Goal: Task Accomplishment & Management: Use online tool/utility

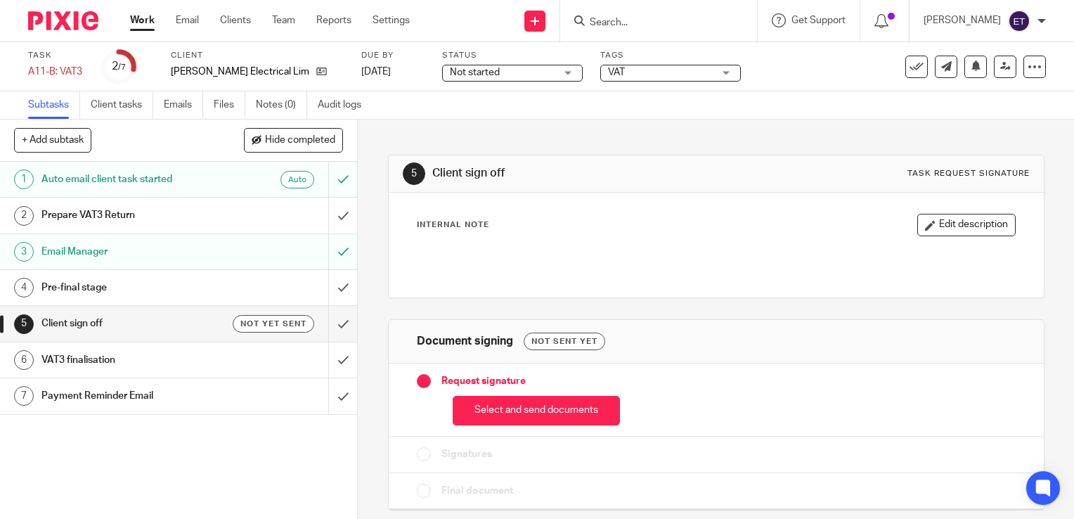
click at [162, 316] on h1 "Client sign off" at bounding box center [132, 323] width 182 height 21
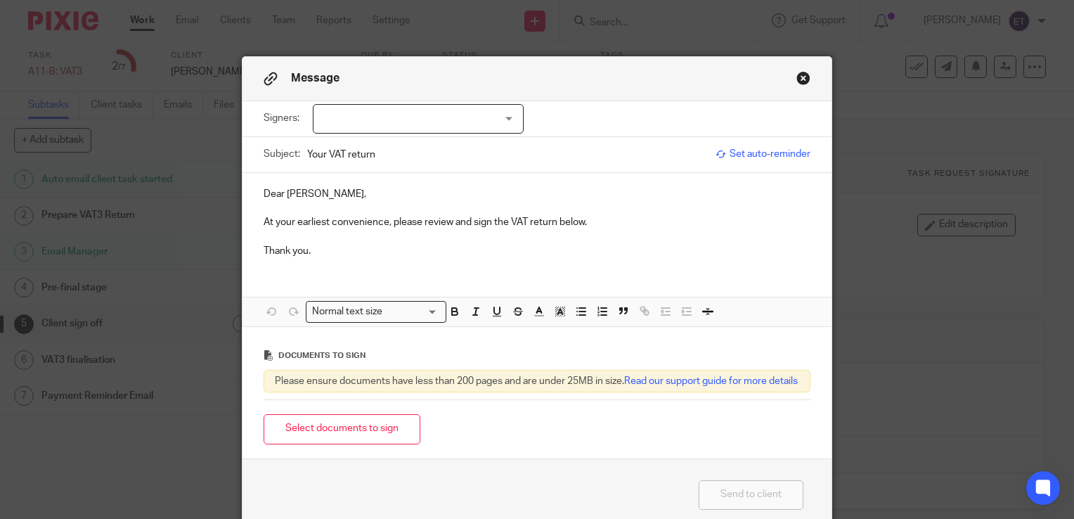
click at [453, 117] on div at bounding box center [418, 119] width 211 height 30
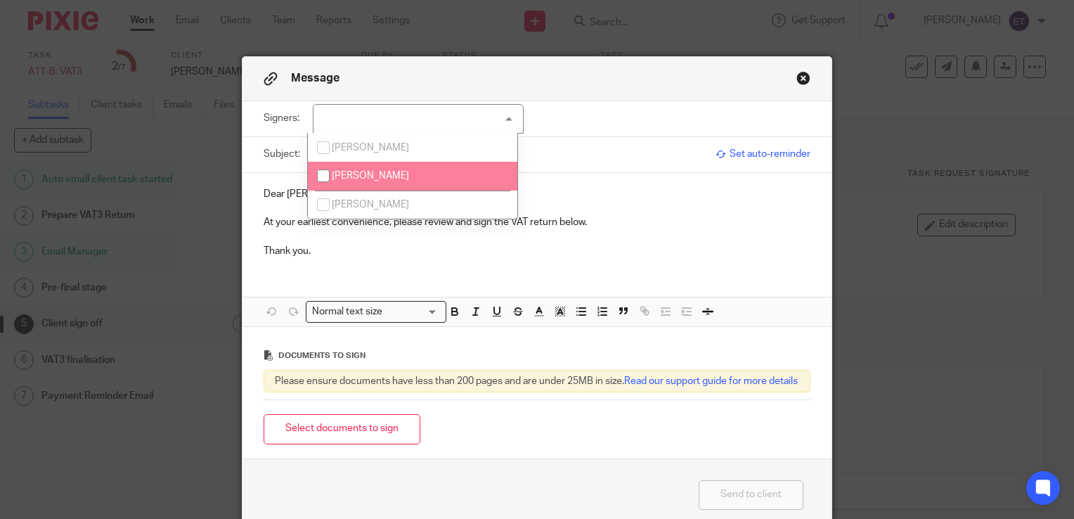
click at [394, 176] on li "[PERSON_NAME]" at bounding box center [412, 176] width 209 height 29
checkbox input "true"
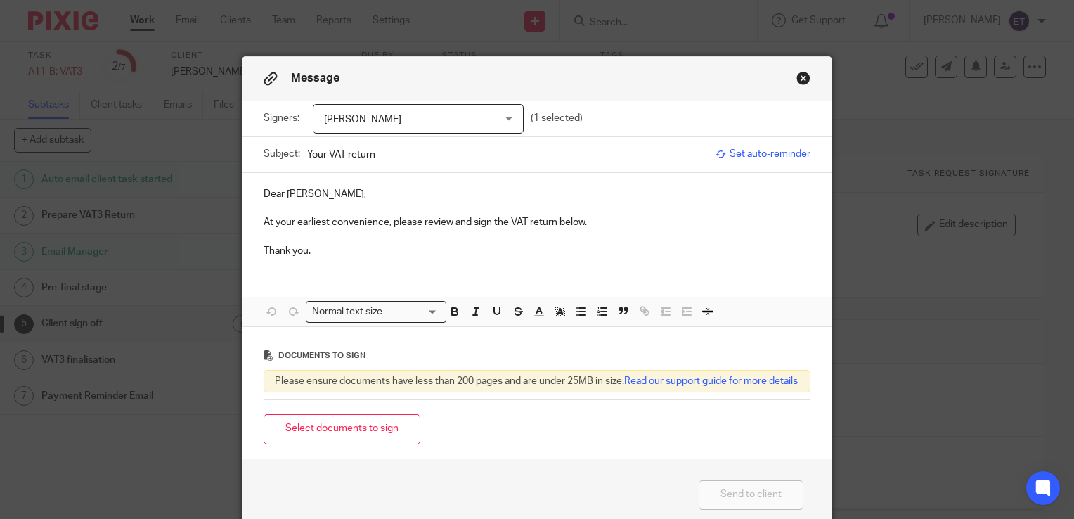
click at [360, 278] on div "Dear Louis, At your earliest convenience, please review and sign the VAT return…" at bounding box center [536, 250] width 589 height 154
click at [332, 444] on button "Select documents to sign" at bounding box center [342, 429] width 157 height 30
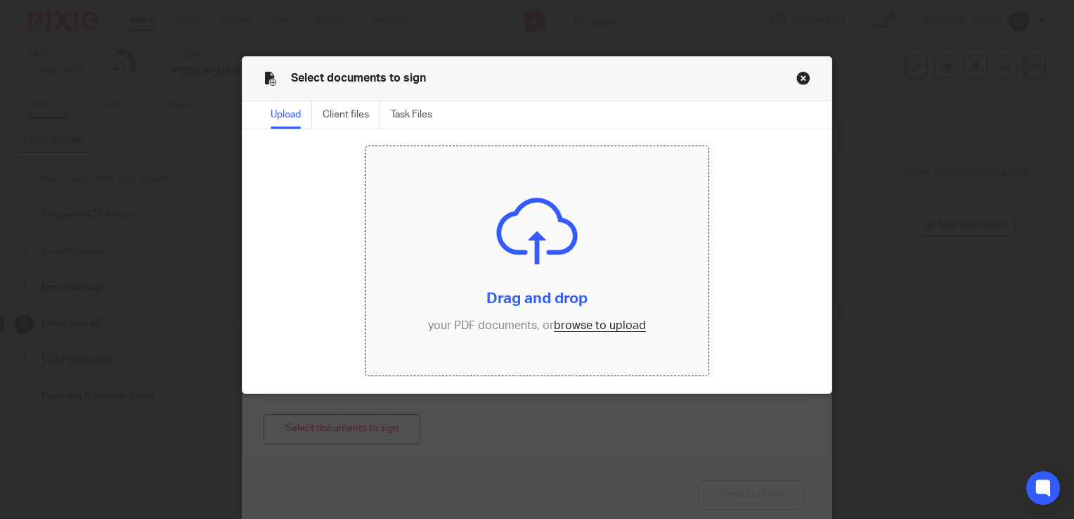
click at [565, 322] on input "file" at bounding box center [536, 260] width 342 height 229
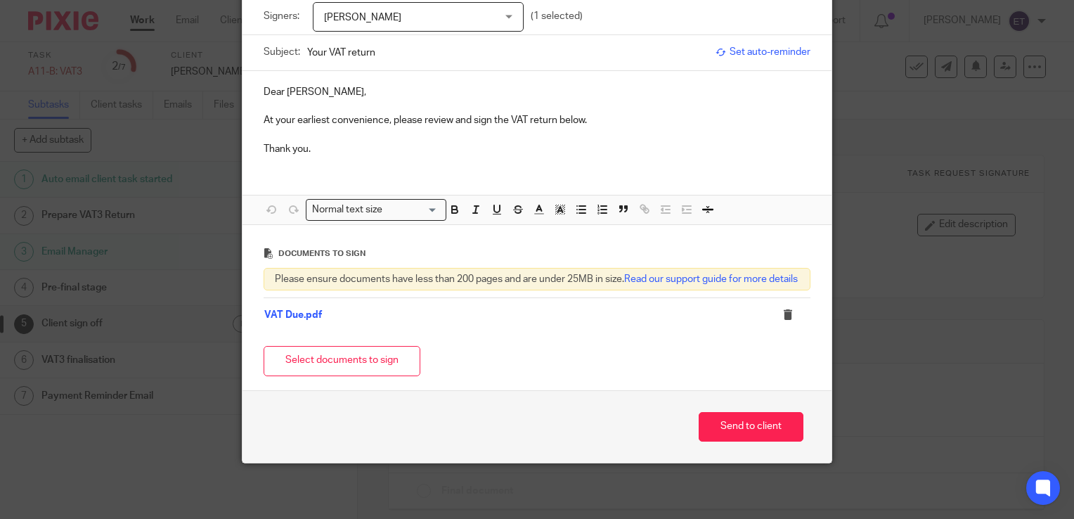
scroll to position [115, 0]
click at [711, 431] on button "Send to client" at bounding box center [750, 426] width 105 height 30
